Goal: Information Seeking & Learning: Find specific fact

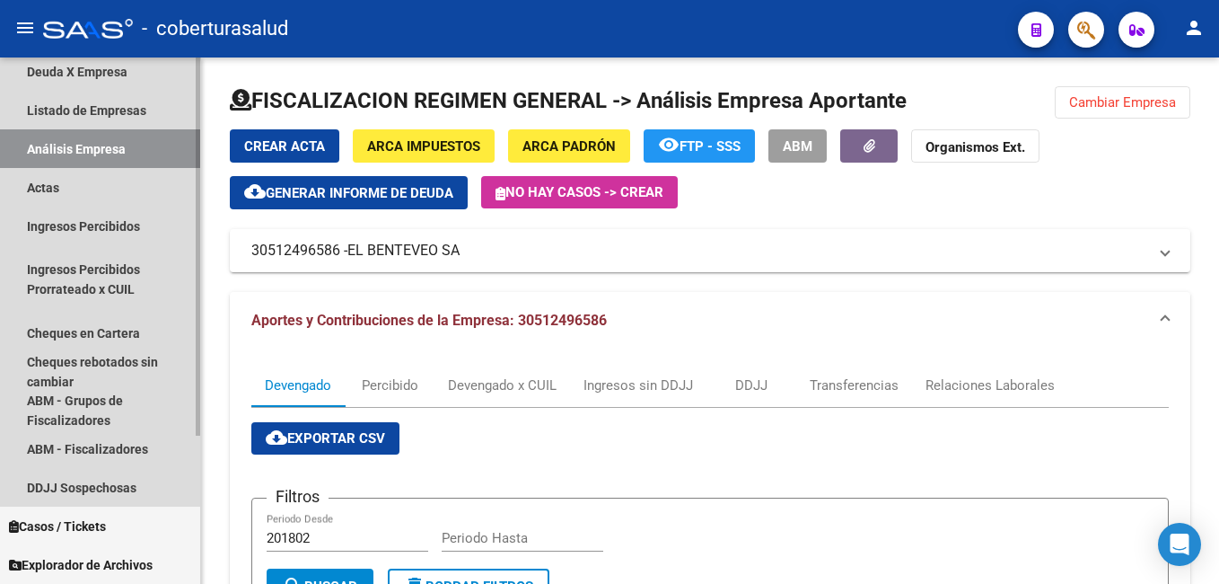
click at [39, 142] on link "Análisis Empresa" at bounding box center [100, 148] width 200 height 39
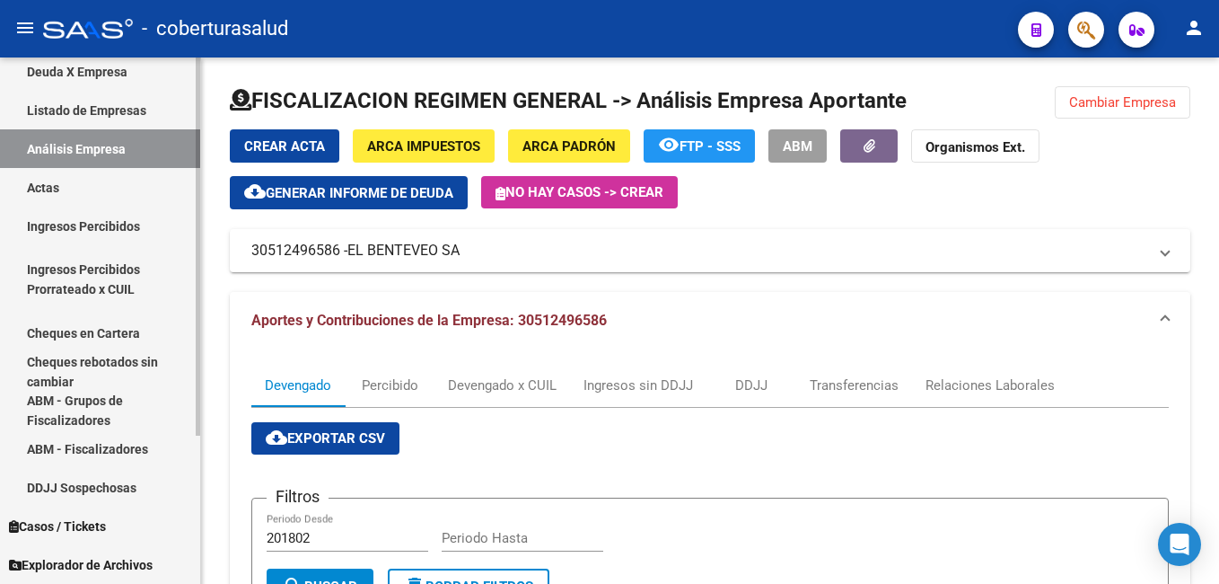
click at [49, 148] on link "Análisis Empresa" at bounding box center [100, 148] width 200 height 39
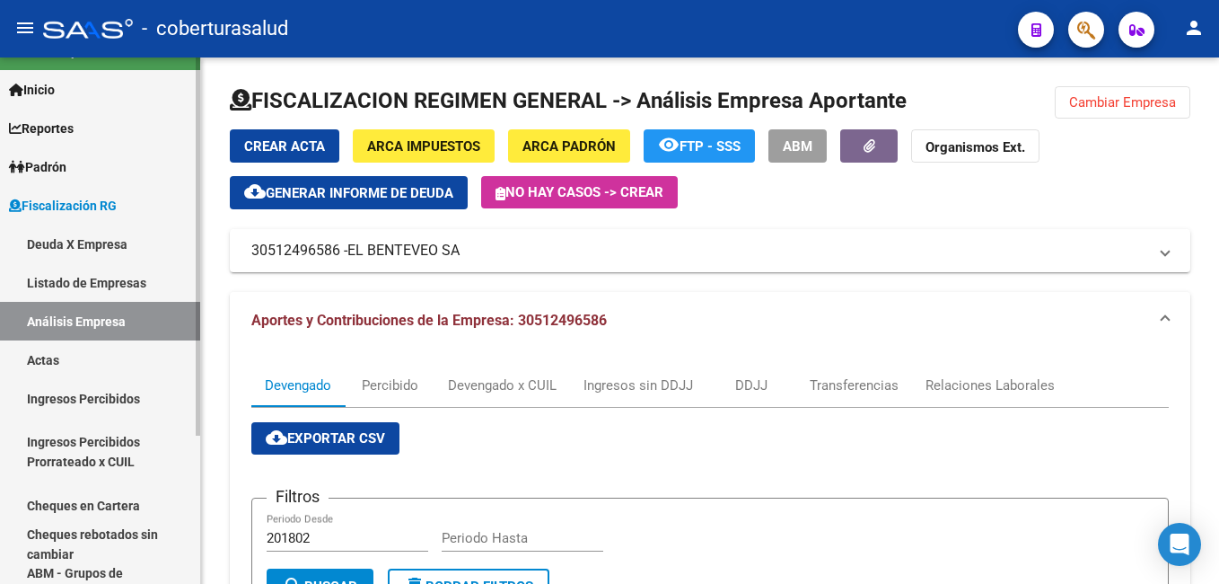
scroll to position [26, 0]
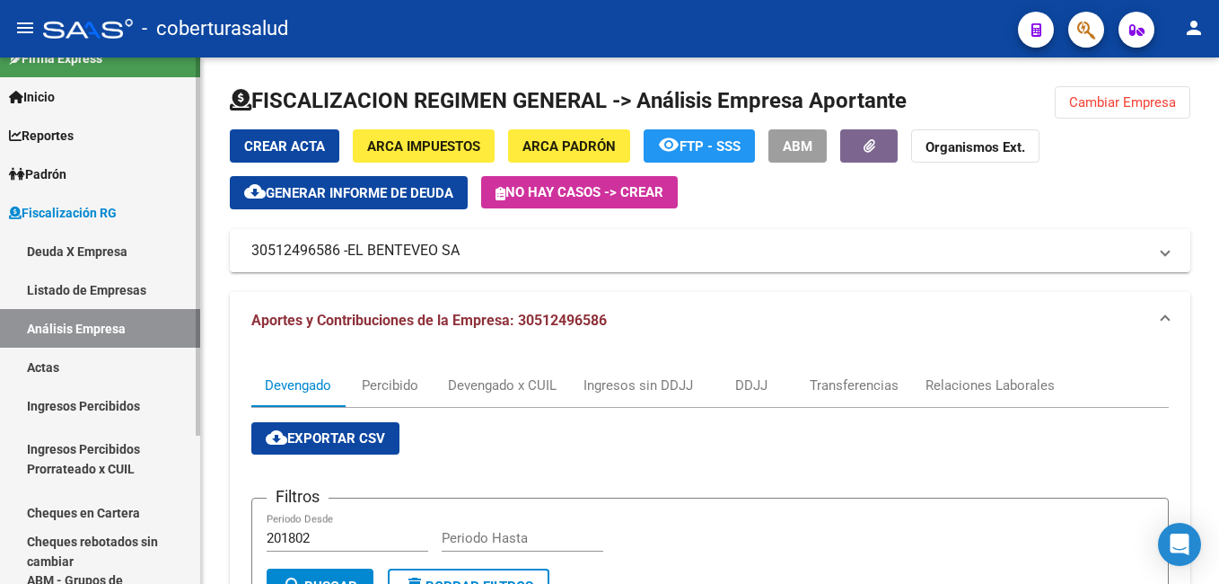
click at [48, 251] on link "Deuda X Empresa" at bounding box center [100, 251] width 200 height 39
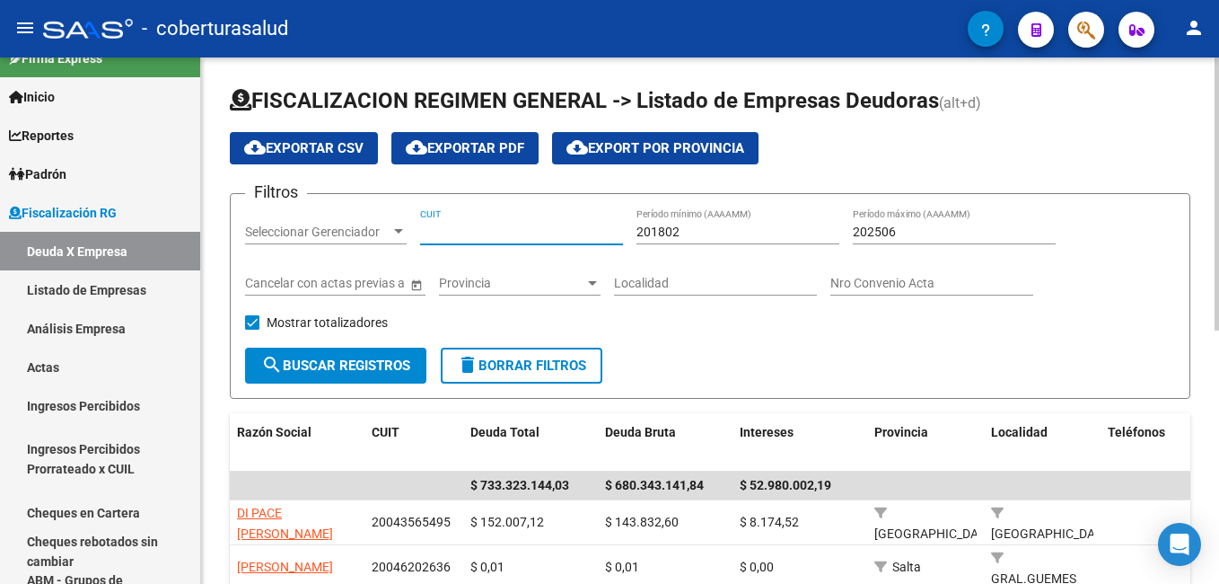
drag, startPoint x: 435, startPoint y: 238, endPoint x: 426, endPoint y: 229, distance: 13.3
click at [426, 229] on input "CUIT" at bounding box center [521, 231] width 203 height 15
paste input "30-71147340-4"
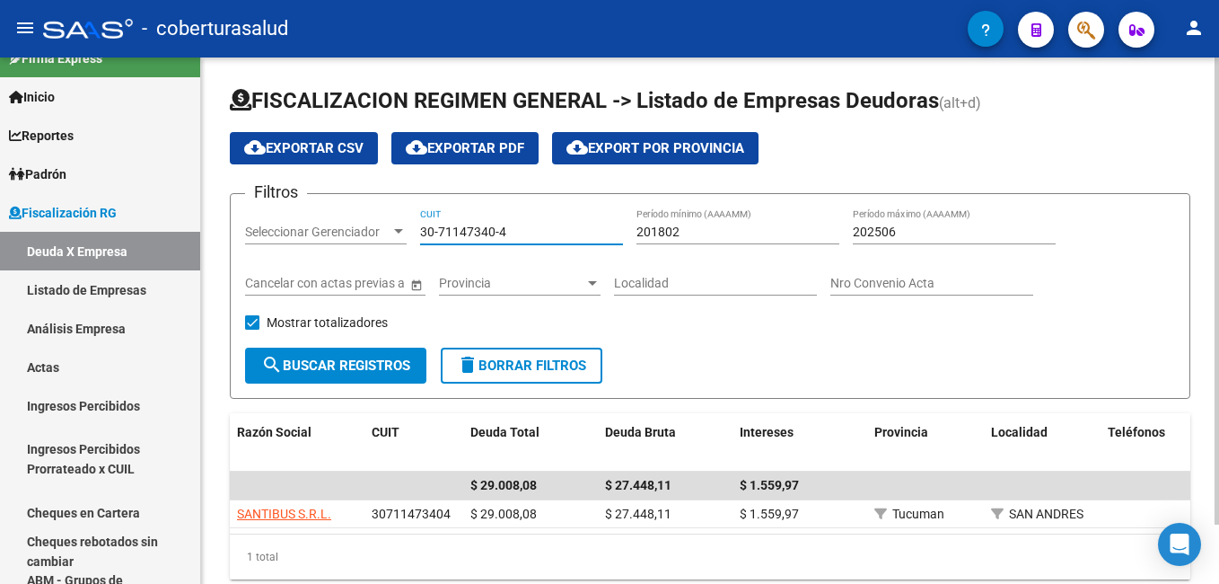
type input "30-71147340-4"
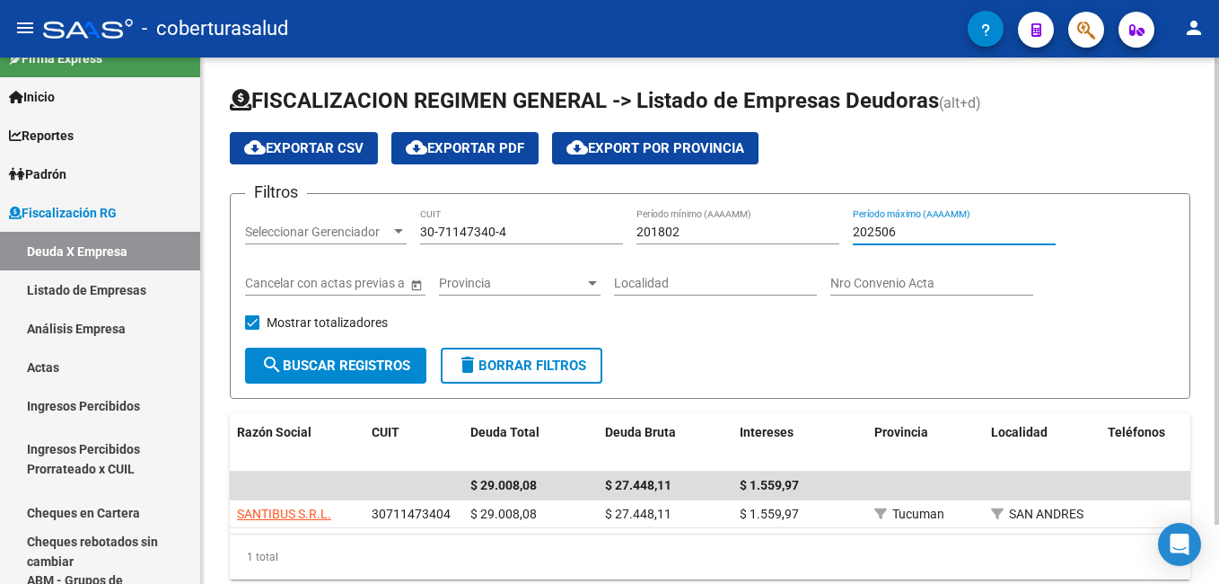
drag, startPoint x: 917, startPoint y: 224, endPoint x: 889, endPoint y: 229, distance: 28.3
click at [889, 229] on input "202506" at bounding box center [954, 231] width 203 height 15
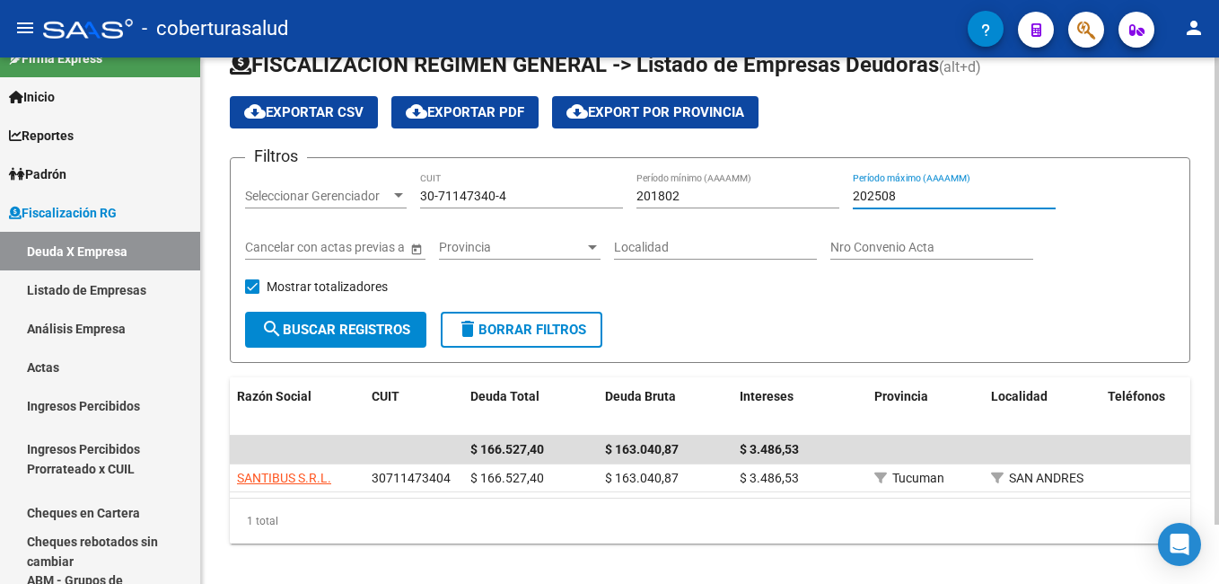
scroll to position [67, 0]
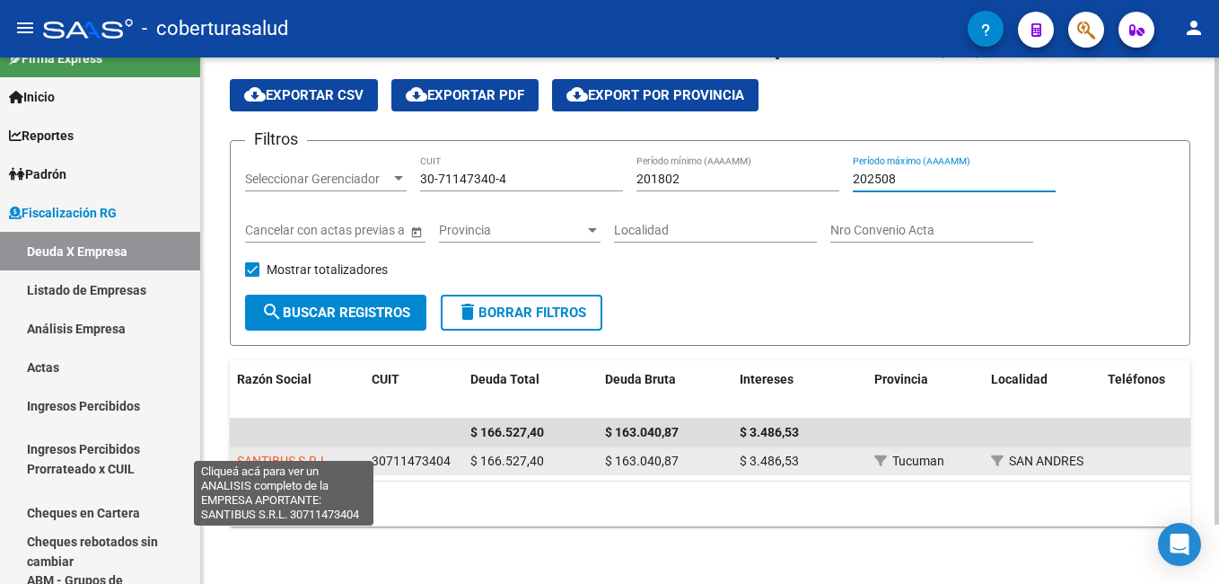
type input "202508"
click at [268, 453] on span "SANTIBUS S.R.L." at bounding box center [284, 460] width 94 height 14
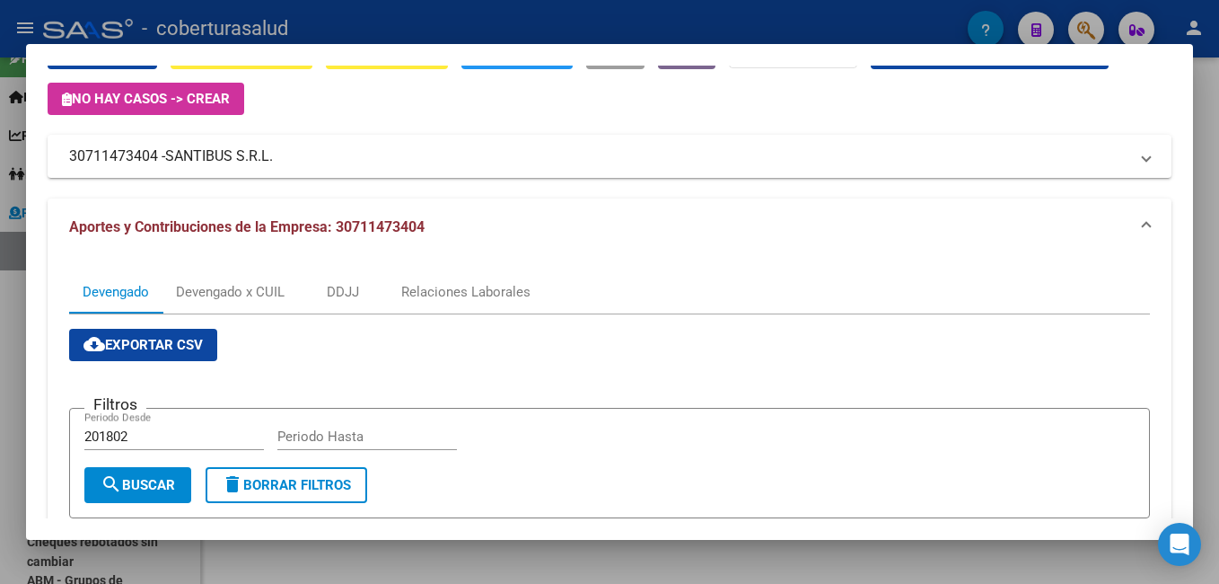
scroll to position [54, 0]
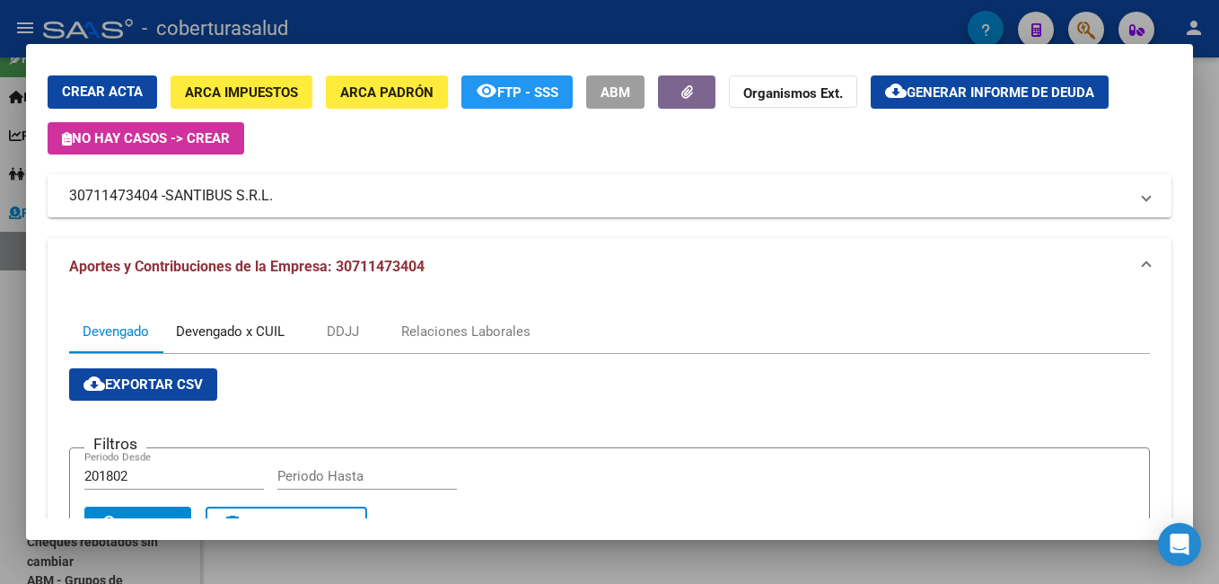
click at [223, 331] on div "Devengado x CUIL" at bounding box center [230, 331] width 109 height 20
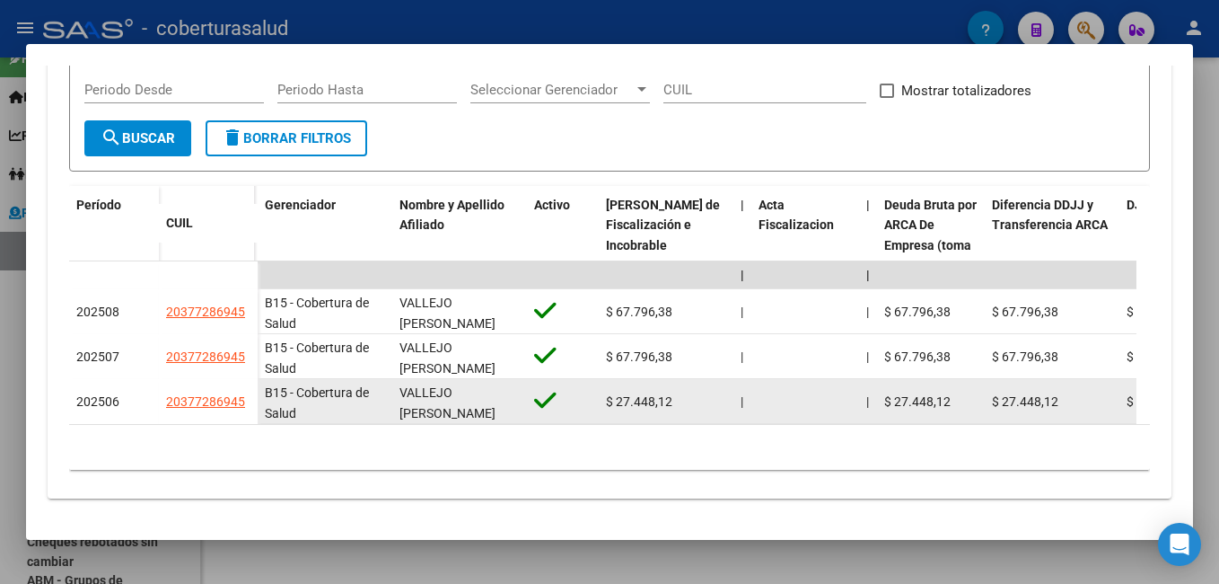
scroll to position [453, 0]
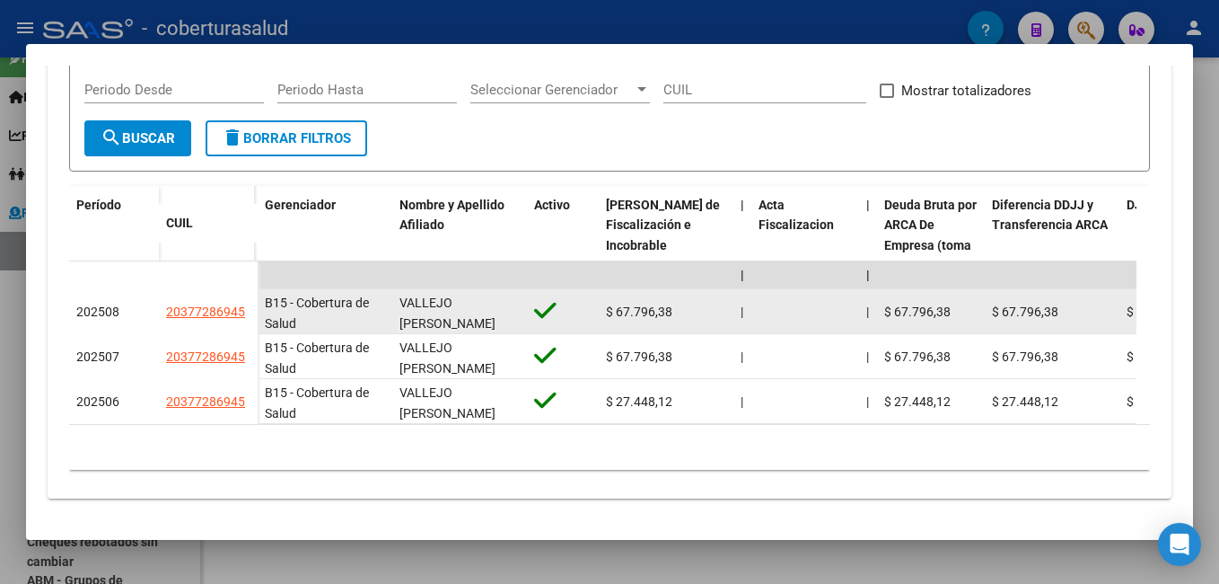
drag, startPoint x: 616, startPoint y: 298, endPoint x: 679, endPoint y: 297, distance: 62.8
click at [679, 302] on div "$ 67.796,38" at bounding box center [666, 312] width 120 height 21
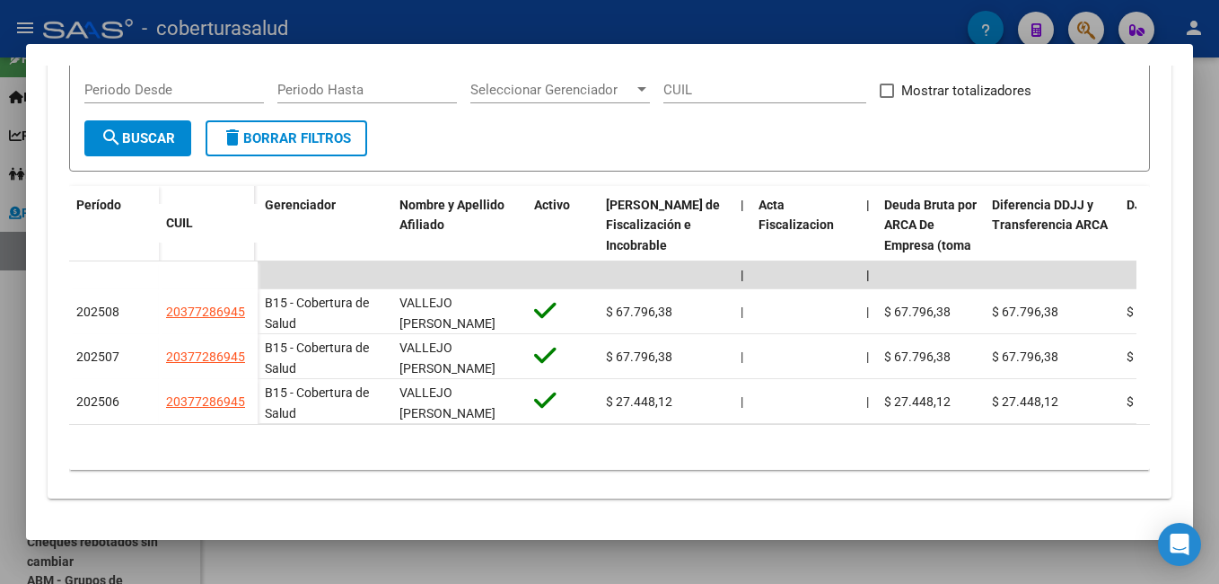
copy span "67.796,38"
click at [586, 529] on mat-dialog-container "Análisis Empresa Aportante - CUIT: 30711473404 Crear Acta ARCA Impuestos ARCA P…" at bounding box center [609, 292] width 1167 height 496
click at [1218, 94] on div at bounding box center [609, 292] width 1219 height 584
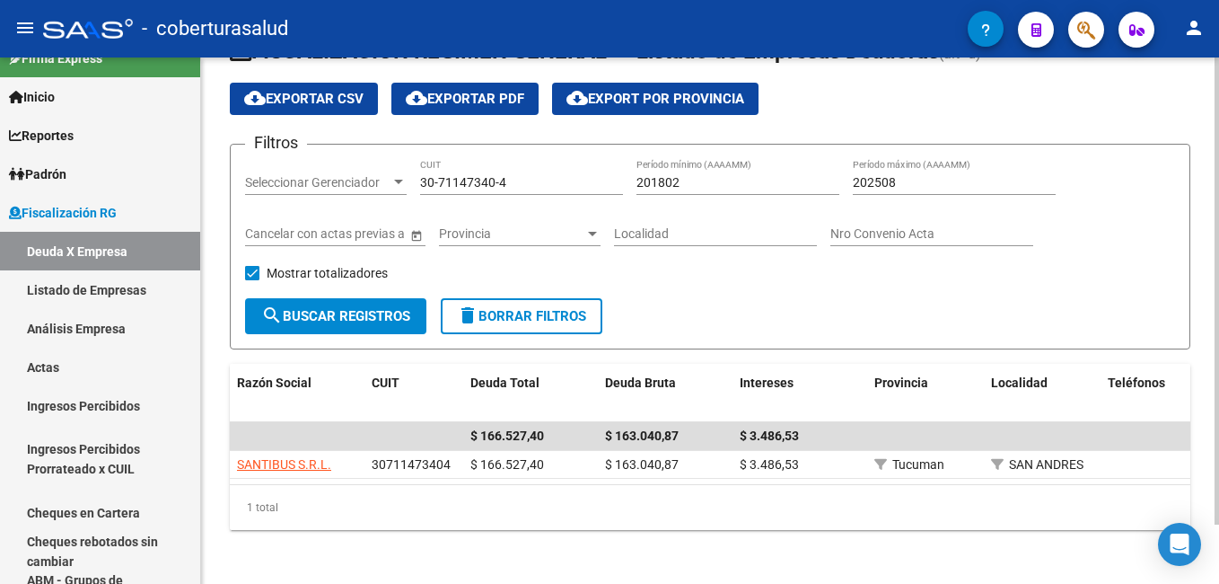
scroll to position [67, 0]
